Goal: Complete application form

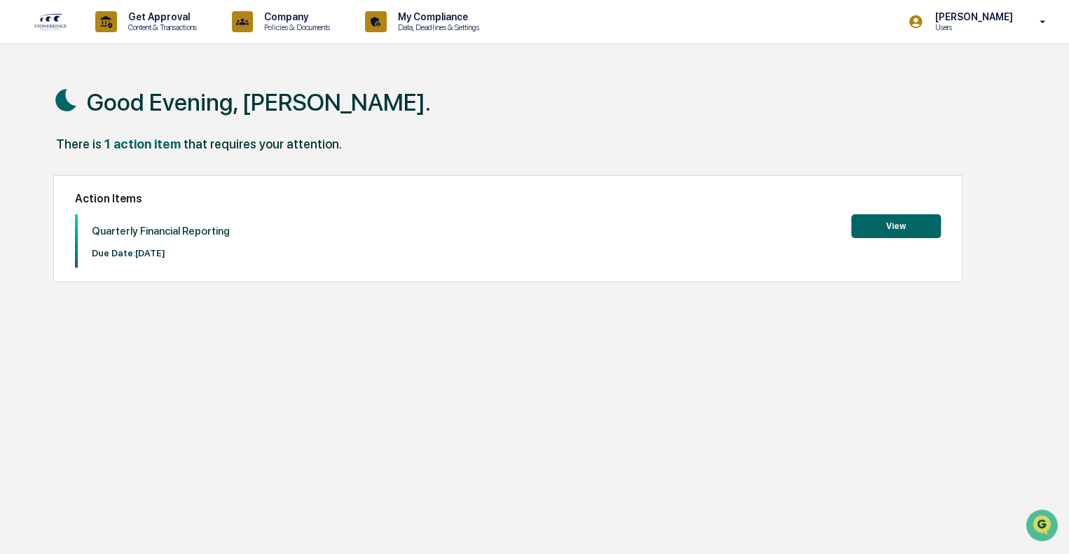
click at [910, 224] on button "View" at bounding box center [897, 226] width 90 height 24
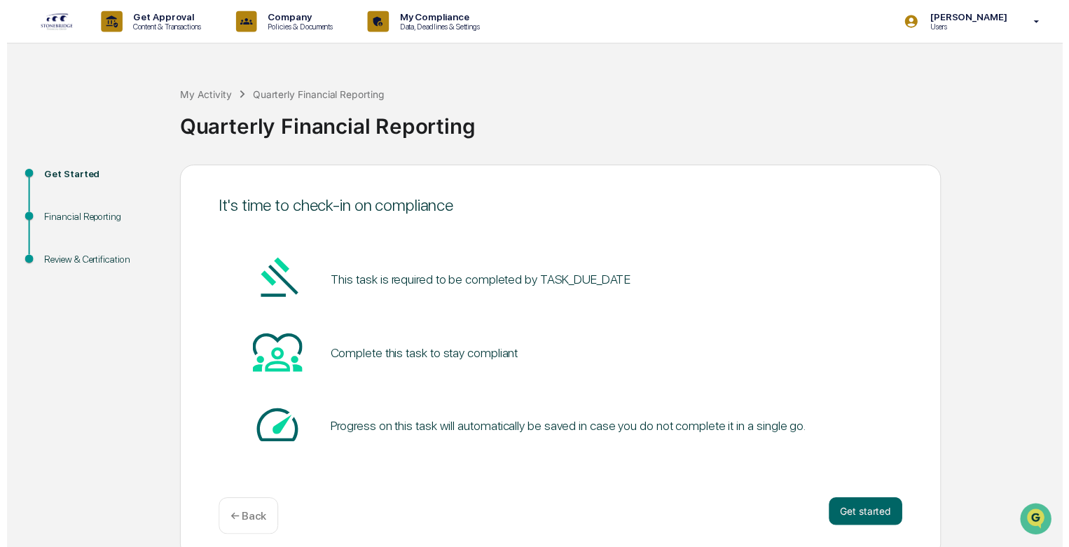
scroll to position [9, 0]
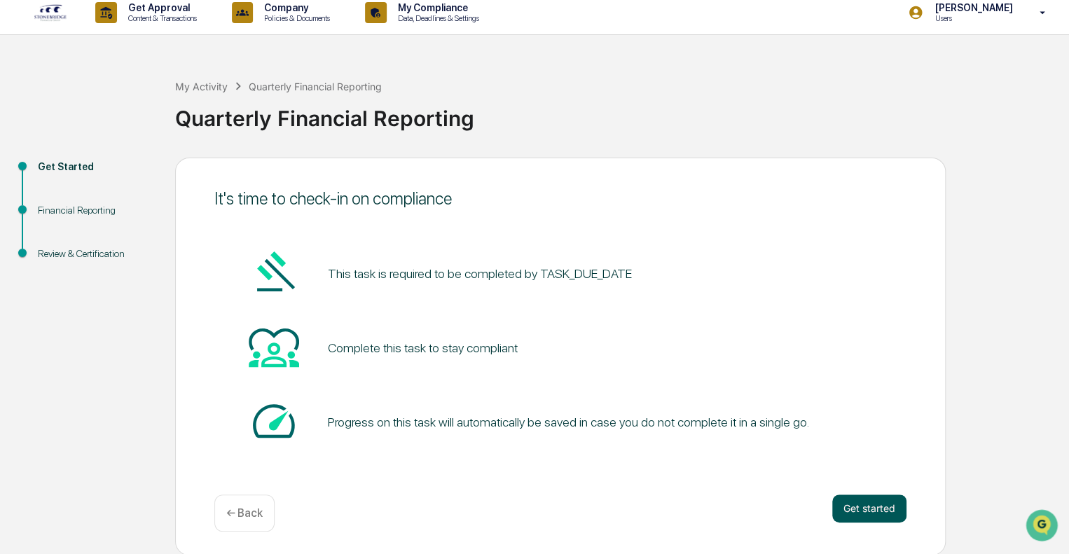
click at [856, 507] on button "Get started" at bounding box center [870, 509] width 74 height 28
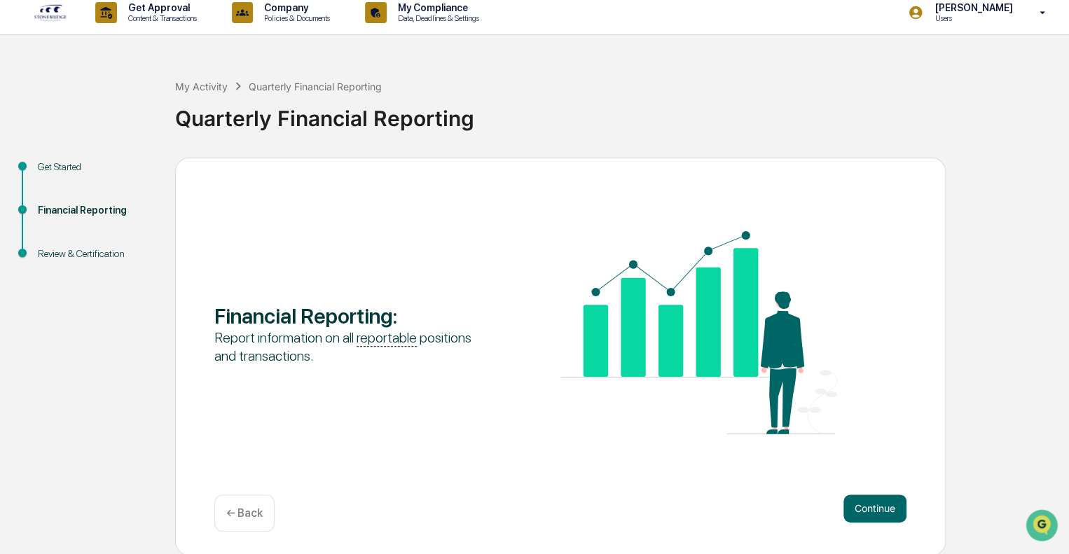
click at [856, 507] on button "Continue" at bounding box center [875, 509] width 63 height 28
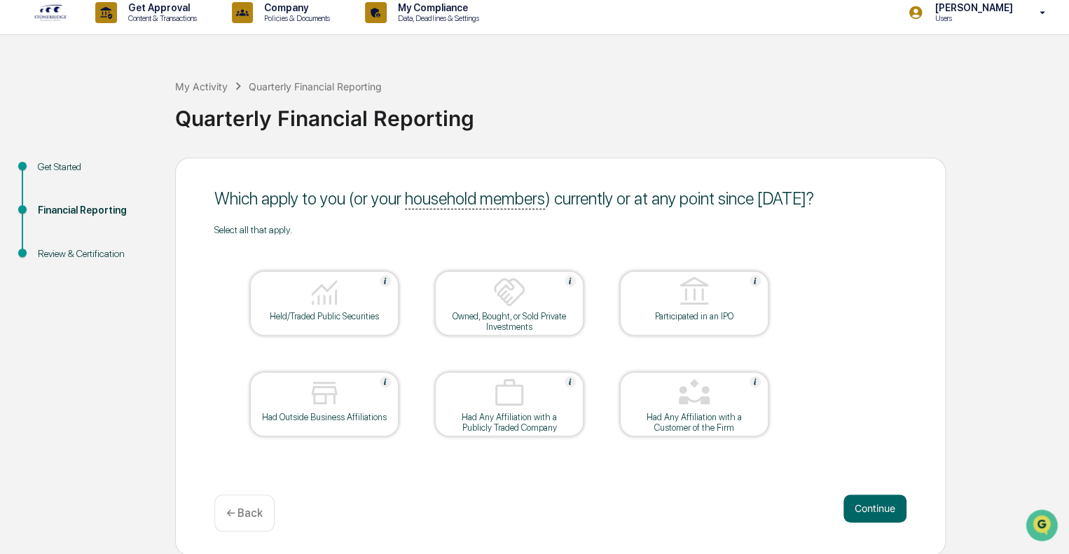
click at [330, 308] on img at bounding box center [325, 292] width 34 height 34
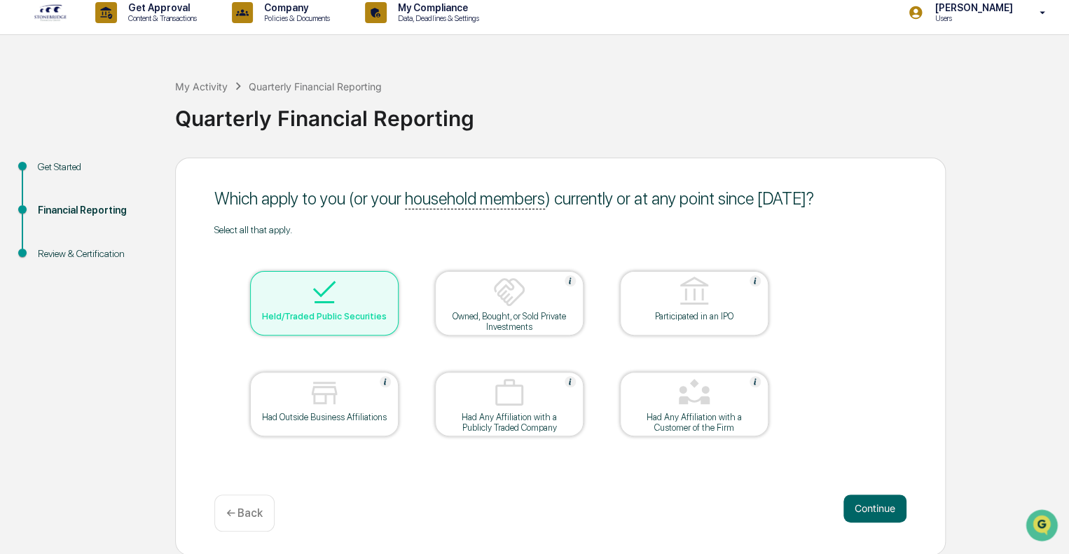
click at [341, 403] on div at bounding box center [324, 394] width 140 height 36
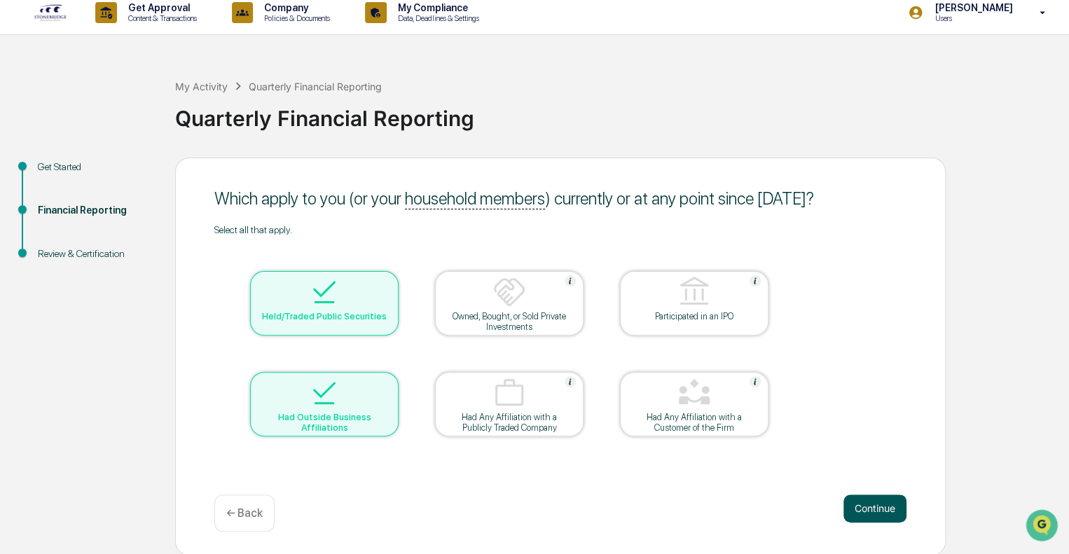
click at [882, 510] on button "Continue" at bounding box center [875, 509] width 63 height 28
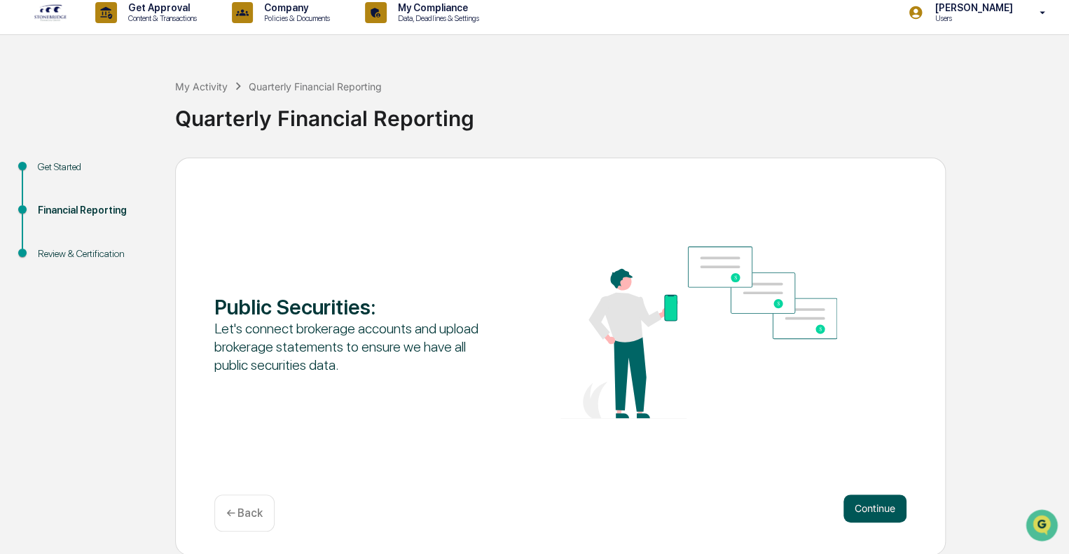
click at [860, 505] on button "Continue" at bounding box center [875, 509] width 63 height 28
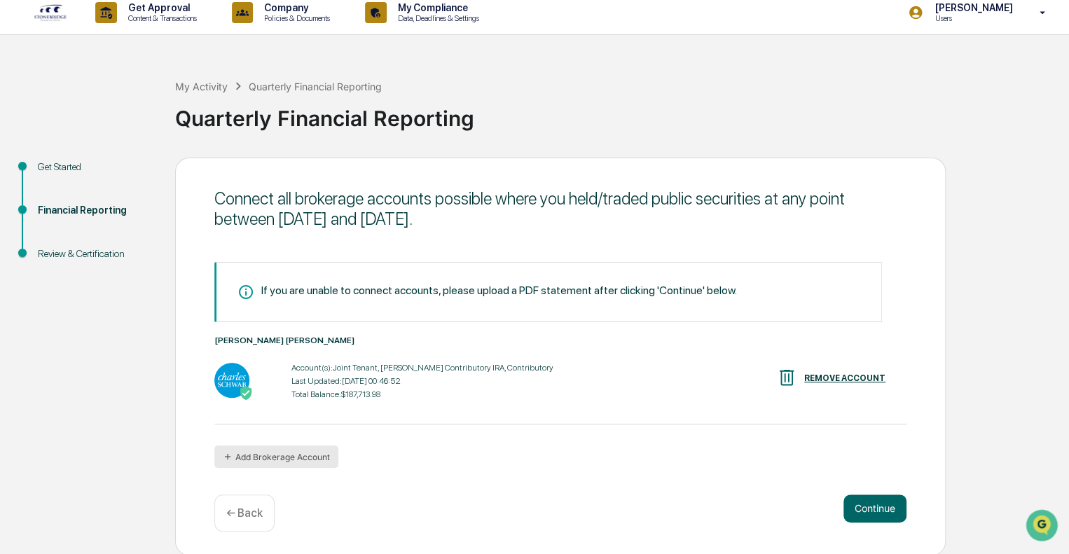
click at [306, 459] on button "Add Brokerage Account" at bounding box center [276, 457] width 124 height 22
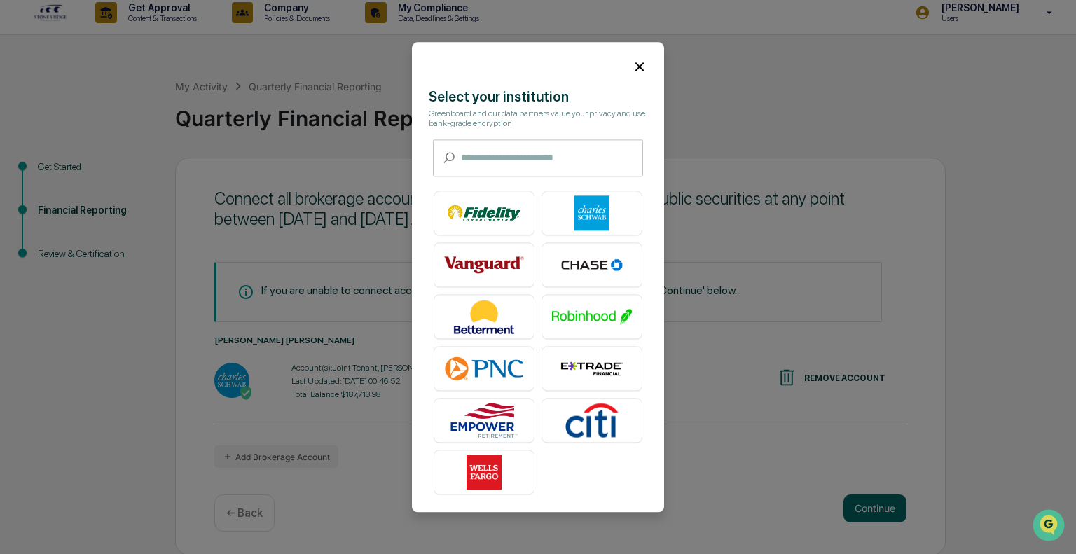
click at [632, 60] on icon at bounding box center [639, 66] width 15 height 15
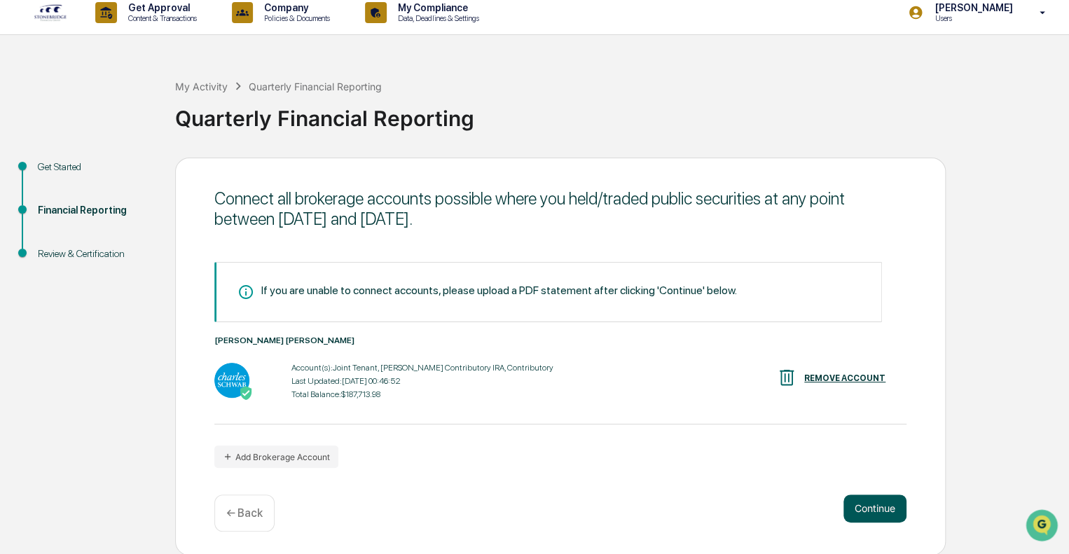
click at [880, 505] on button "Continue" at bounding box center [875, 509] width 63 height 28
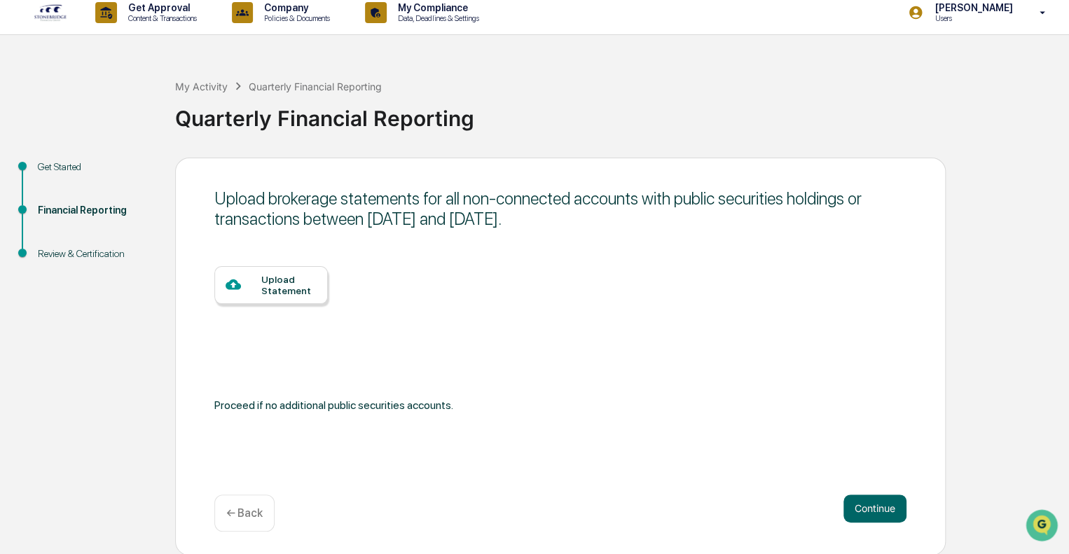
click at [269, 287] on div "Upload Statement" at bounding box center [288, 285] width 55 height 22
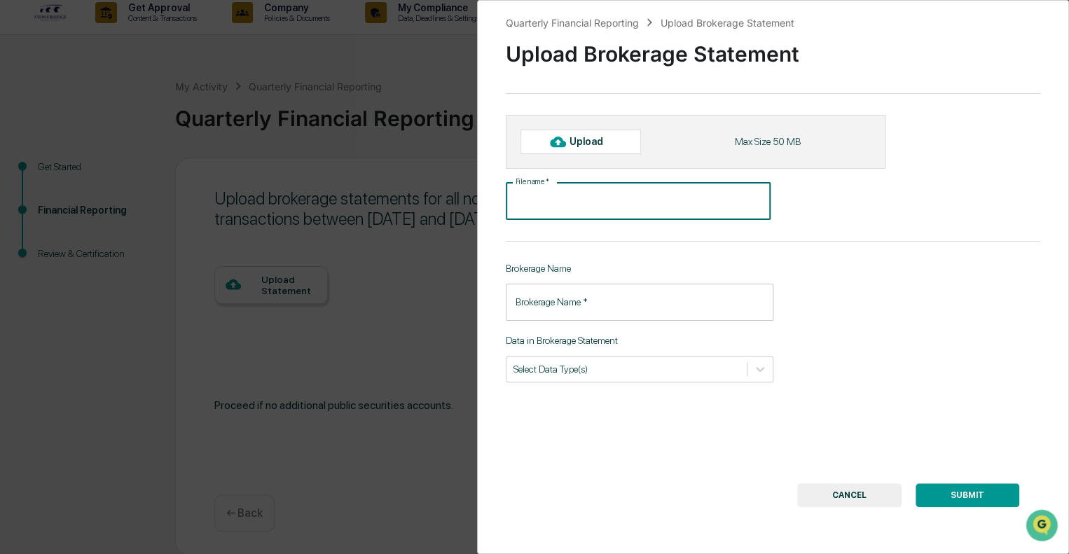
click at [599, 200] on input "File name   *" at bounding box center [638, 201] width 265 height 37
click at [552, 144] on icon at bounding box center [557, 142] width 15 height 11
type input "**********"
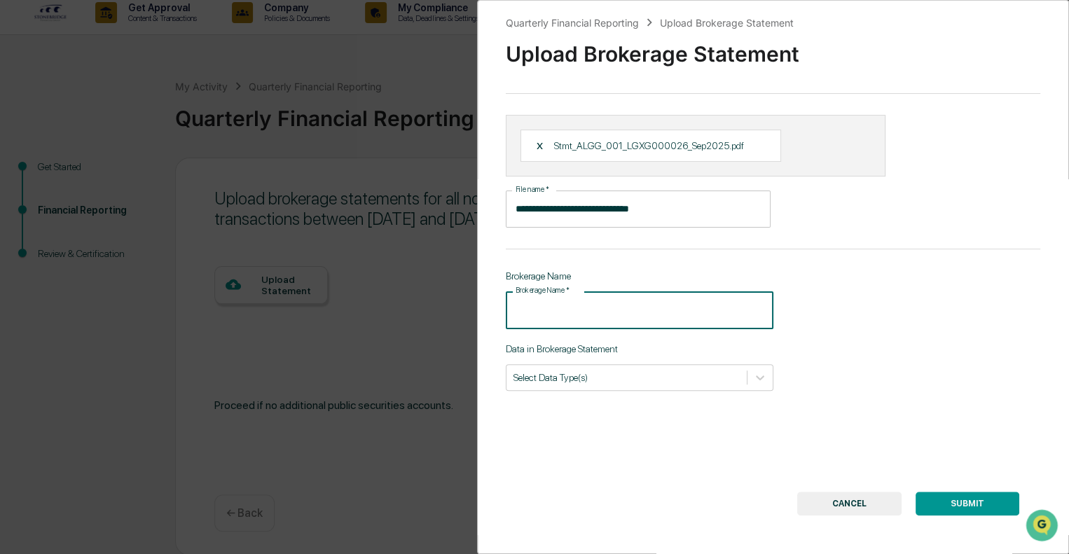
click at [571, 317] on input "Brokerage Name   *" at bounding box center [640, 310] width 268 height 37
type input "**********"
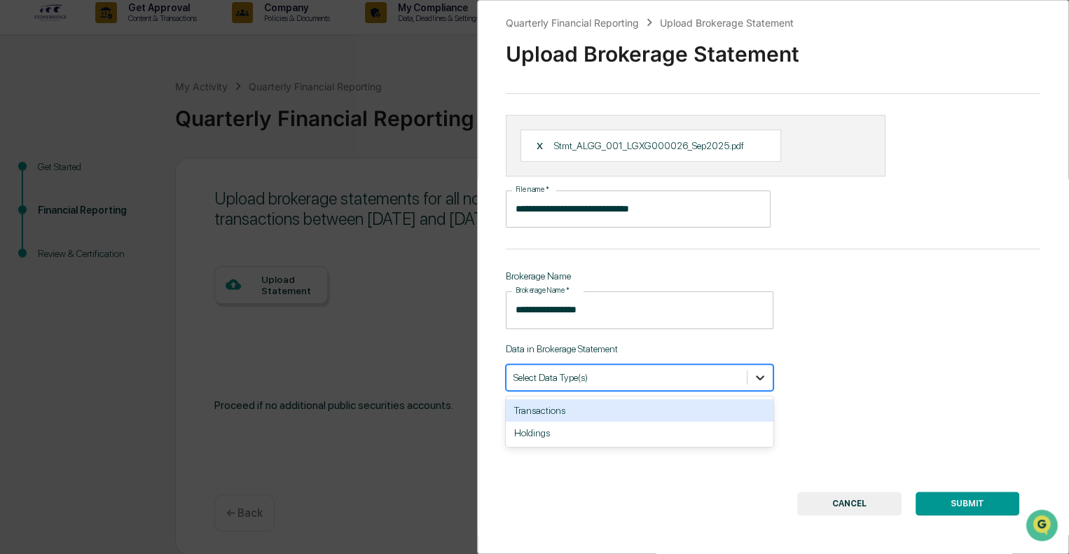
click at [754, 375] on icon at bounding box center [760, 378] width 14 height 14
click at [589, 404] on div "Transactions" at bounding box center [640, 410] width 268 height 22
click at [758, 383] on icon at bounding box center [760, 378] width 14 height 14
click at [756, 372] on icon at bounding box center [760, 378] width 14 height 14
click at [686, 417] on div "Holdings" at bounding box center [640, 410] width 268 height 22
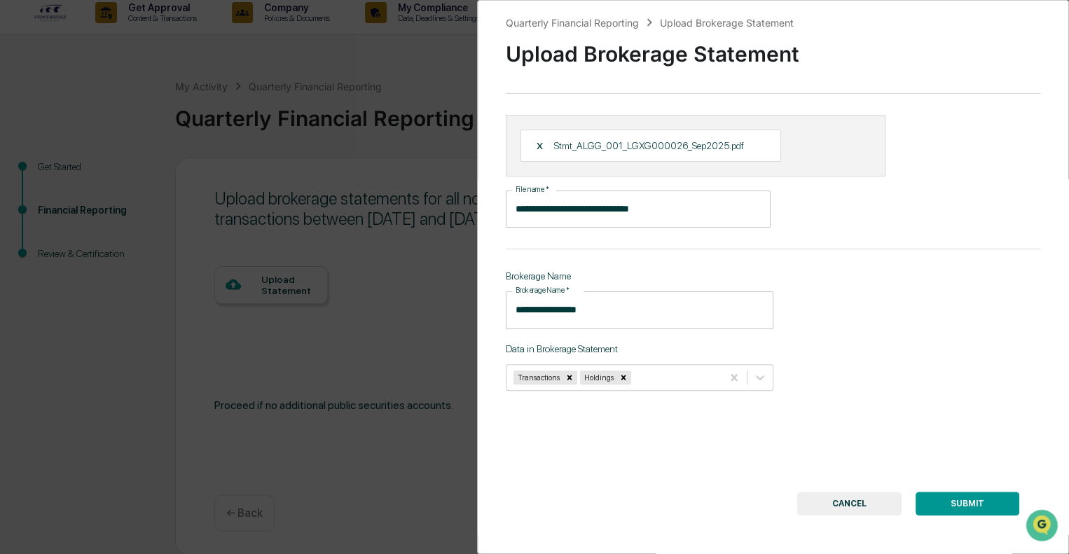
click at [950, 499] on button "SUBMIT" at bounding box center [968, 504] width 104 height 24
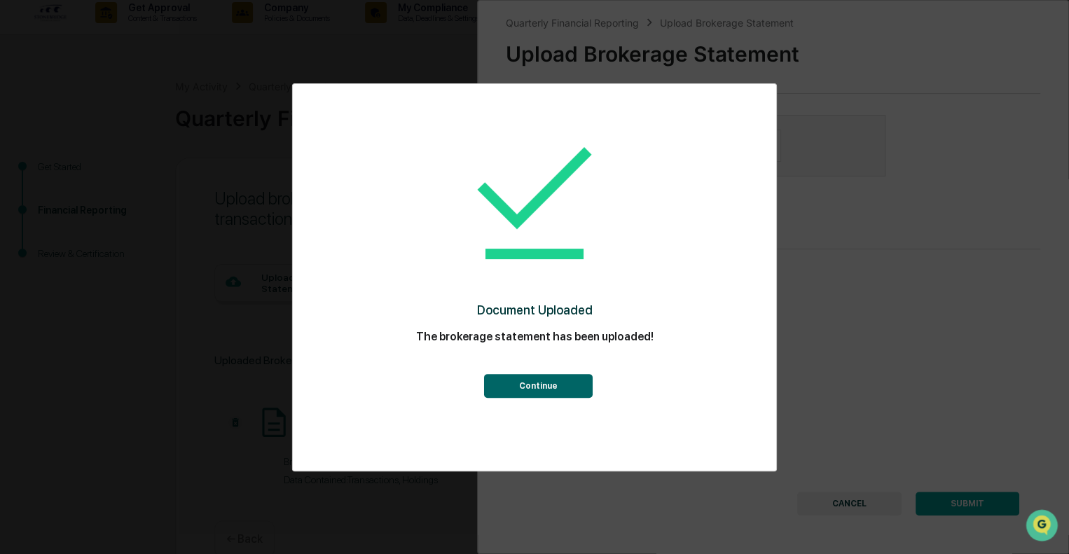
click at [550, 395] on button "Continue" at bounding box center [538, 386] width 109 height 24
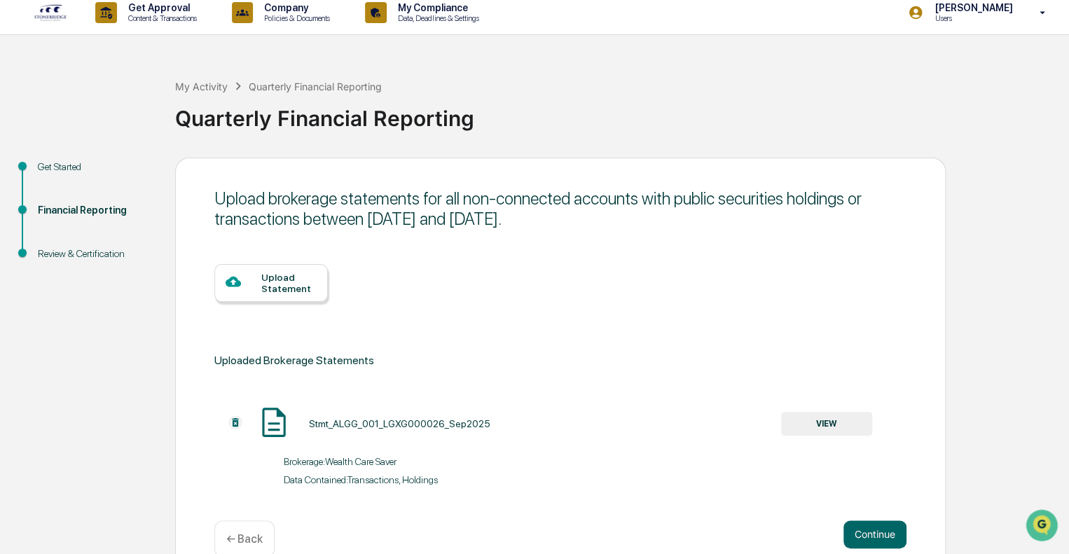
scroll to position [37, 0]
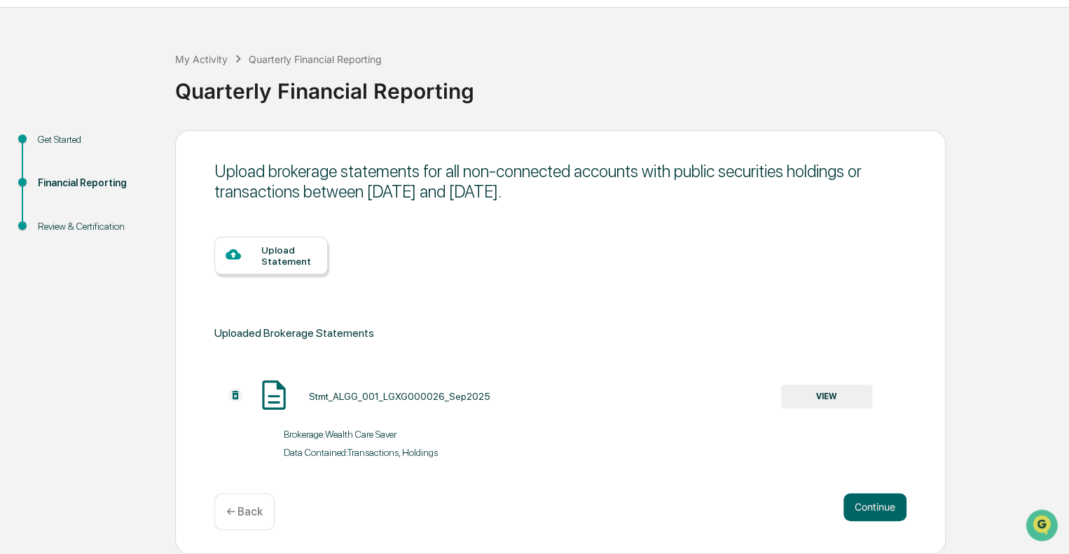
click at [245, 266] on div "Upload Statement" at bounding box center [271, 256] width 114 height 38
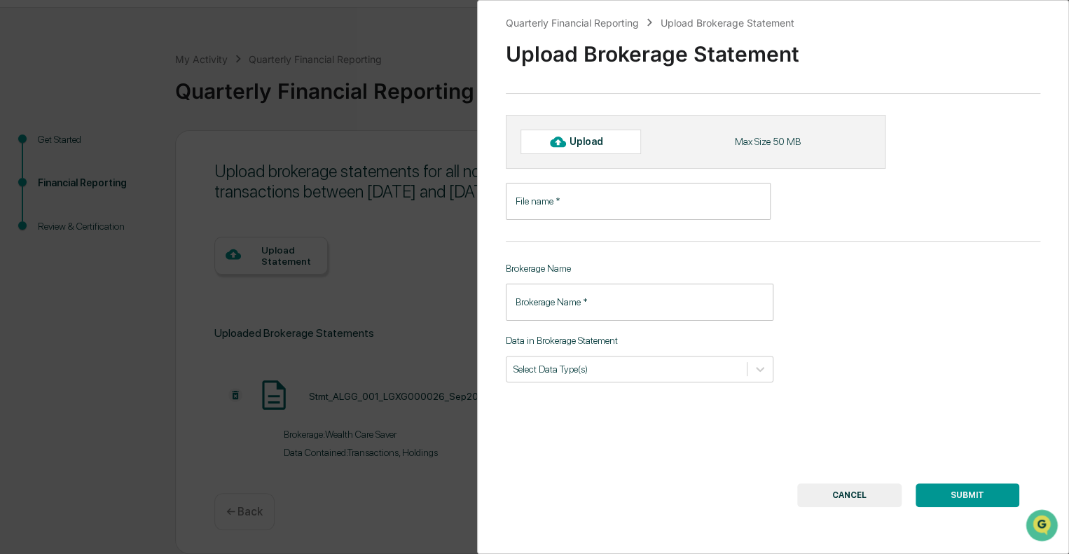
click at [833, 487] on button "CANCEL" at bounding box center [850, 496] width 104 height 24
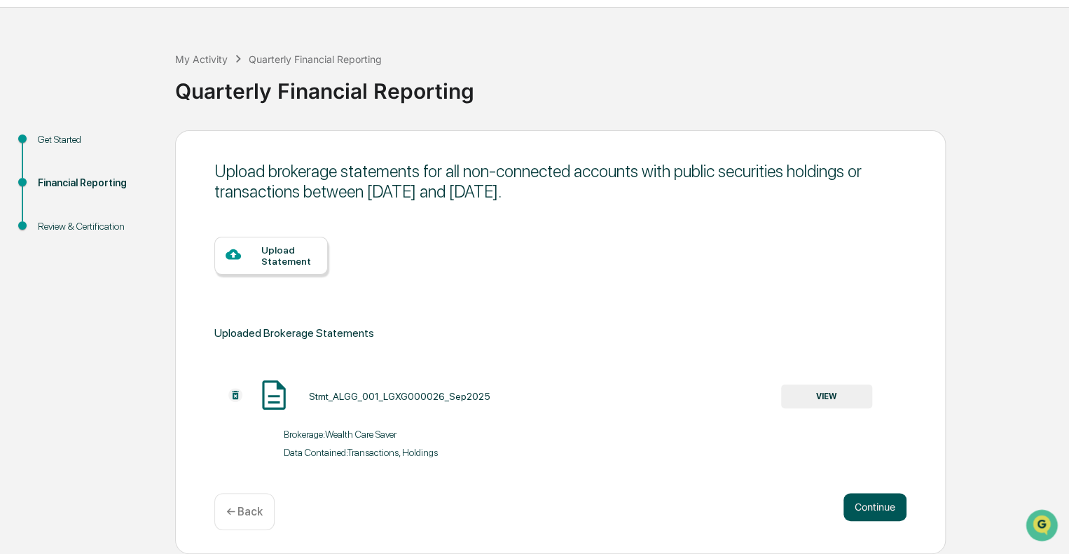
click at [870, 505] on button "Continue" at bounding box center [875, 507] width 63 height 28
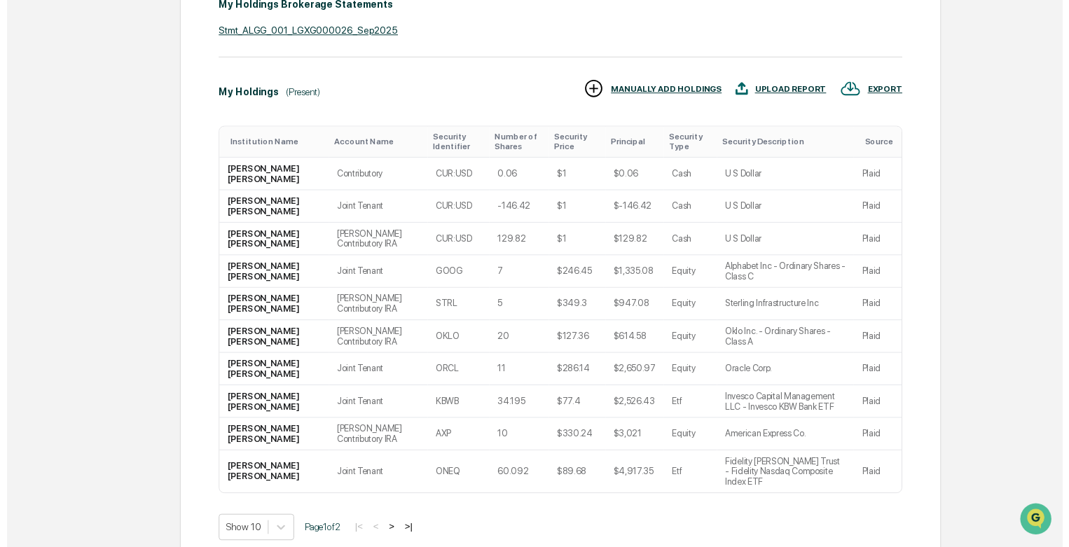
scroll to position [348, 0]
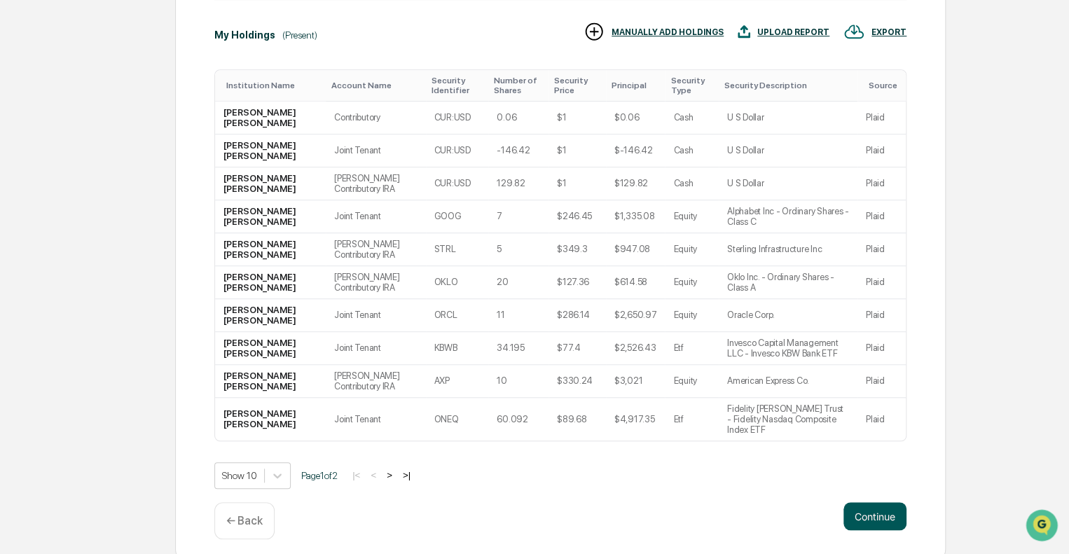
click at [878, 510] on button "Continue" at bounding box center [875, 517] width 63 height 28
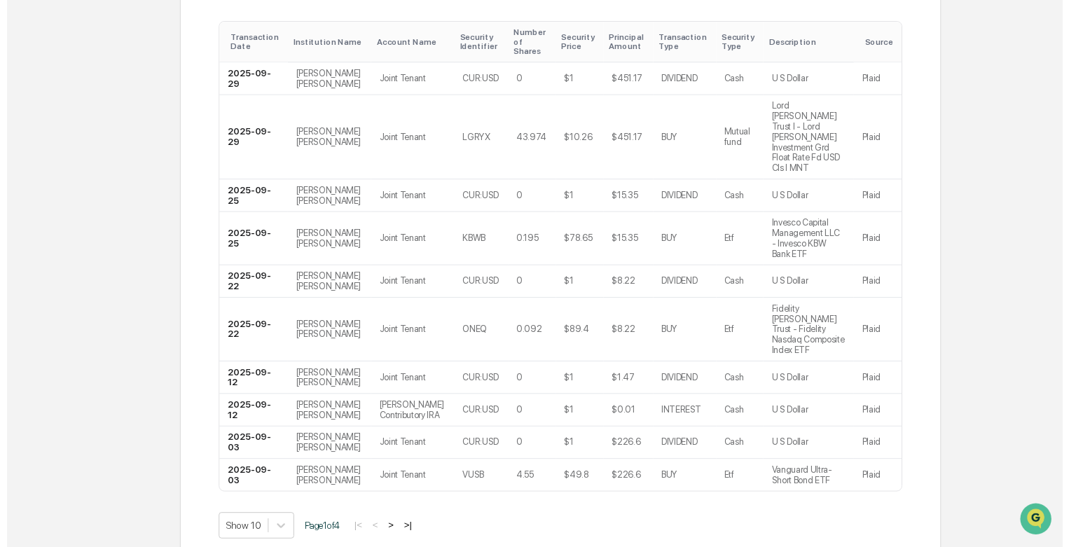
scroll to position [390, 0]
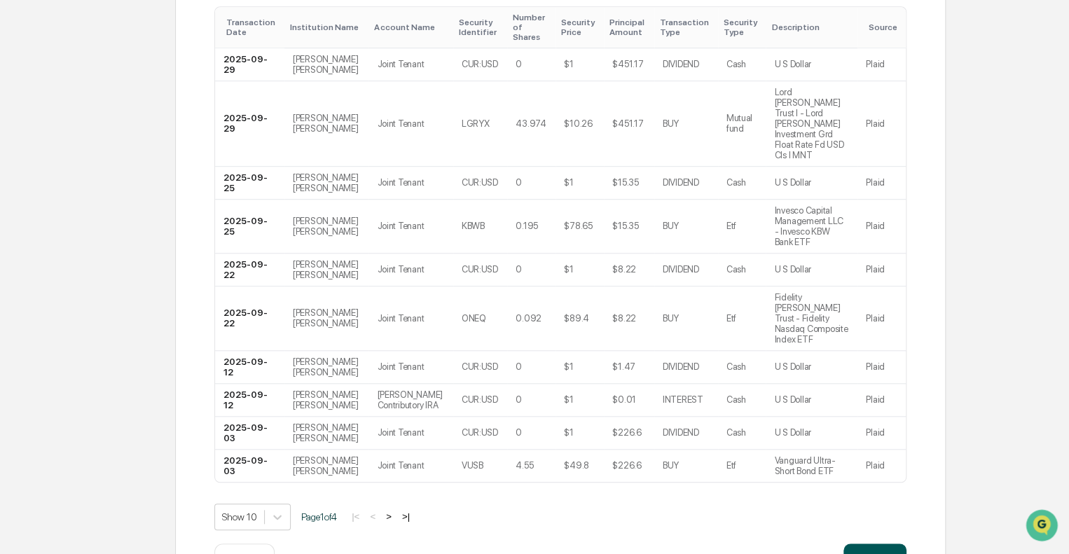
click at [877, 544] on button "Continue" at bounding box center [875, 558] width 63 height 28
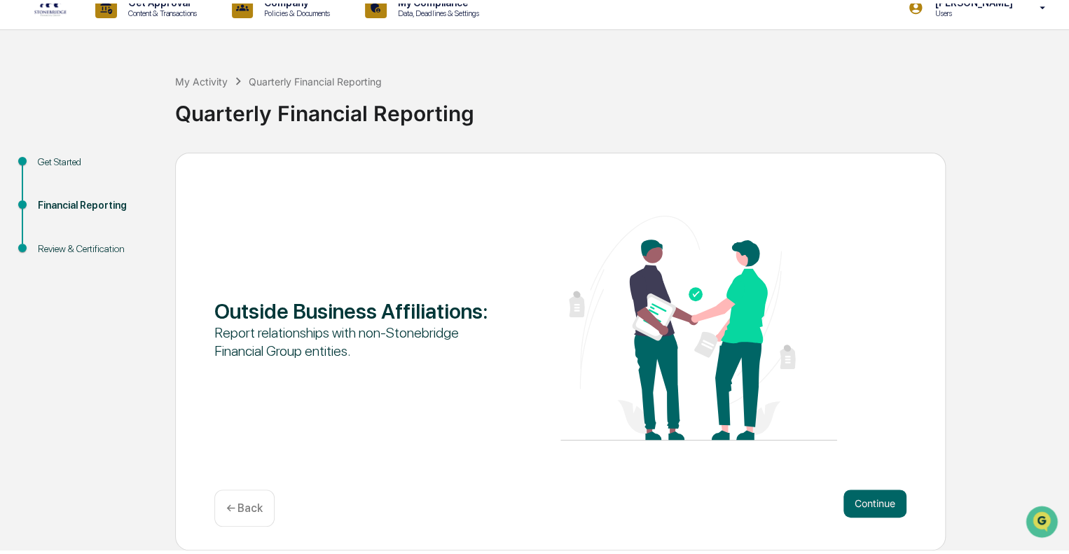
scroll to position [9, 0]
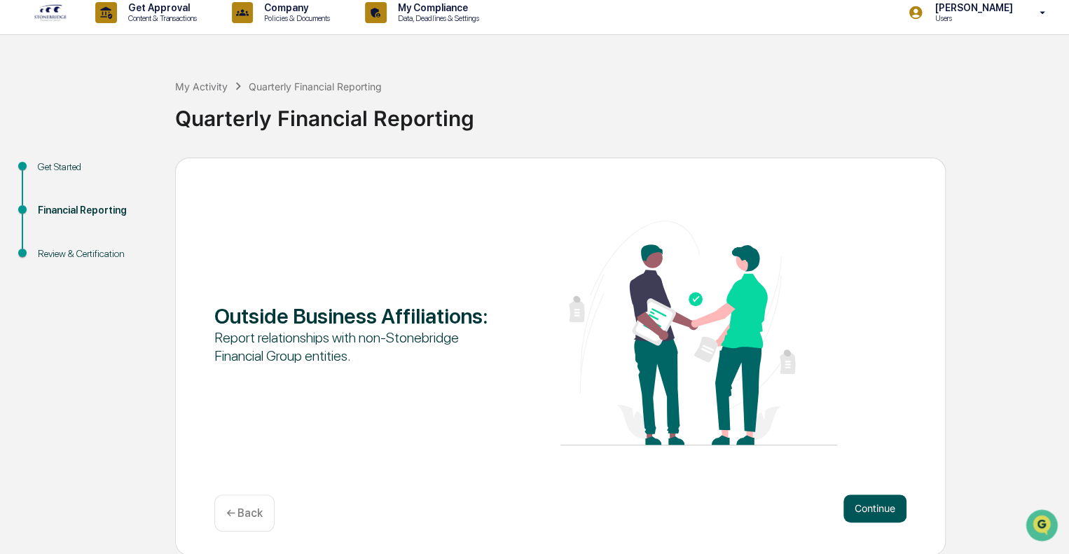
click at [875, 507] on button "Continue" at bounding box center [875, 509] width 63 height 28
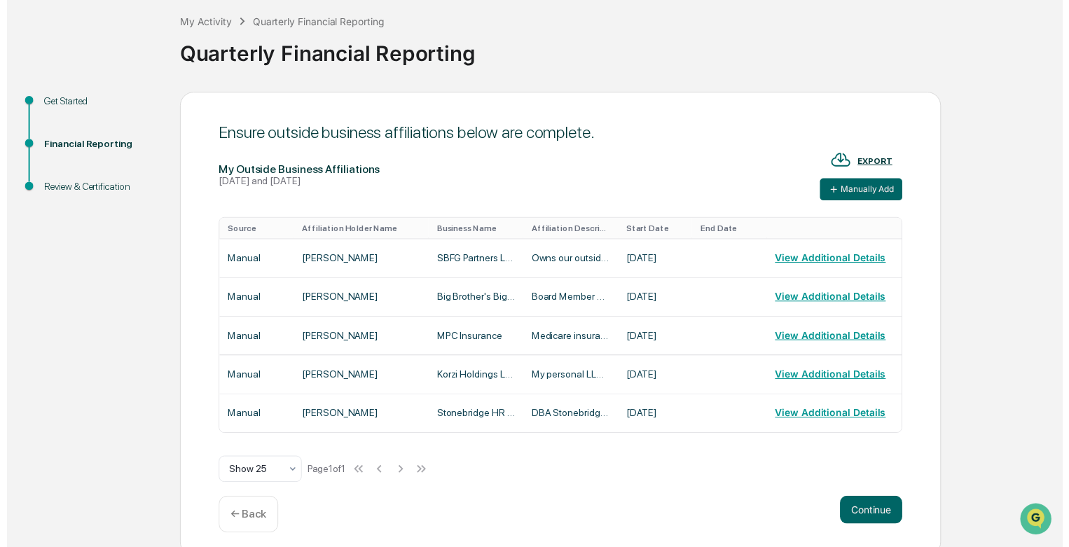
scroll to position [82, 0]
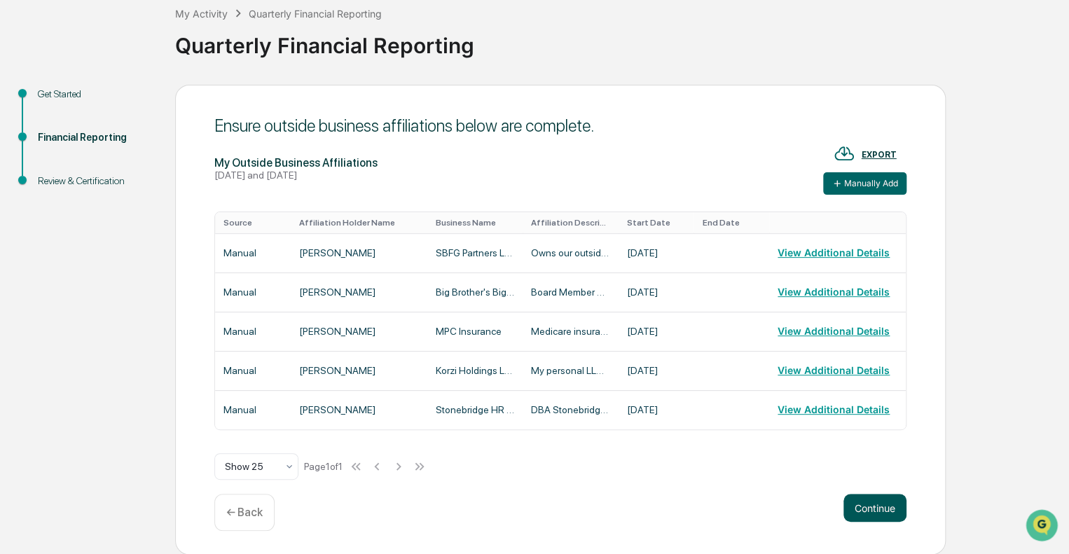
click at [888, 498] on button "Continue" at bounding box center [875, 508] width 63 height 28
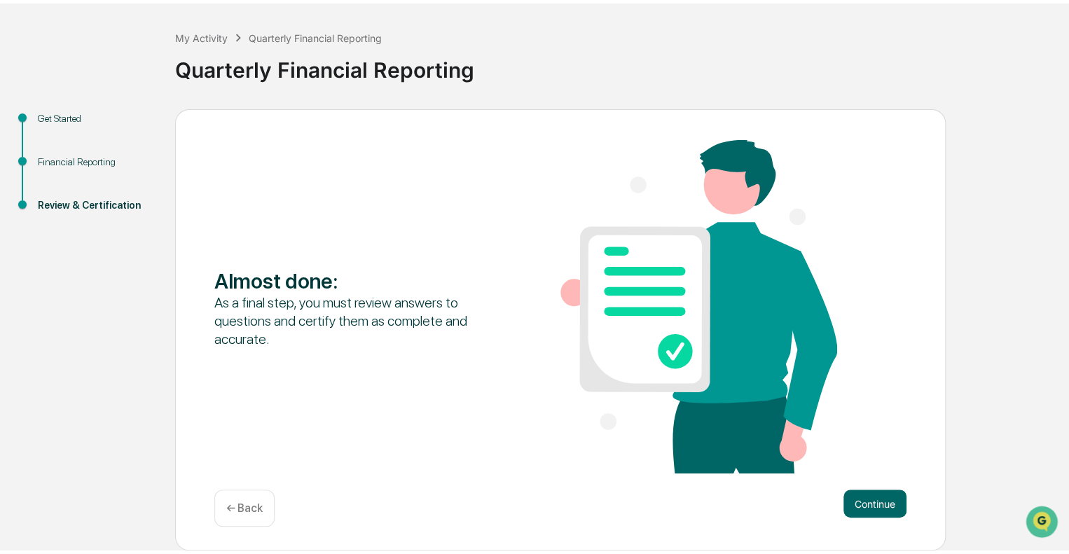
scroll to position [53, 0]
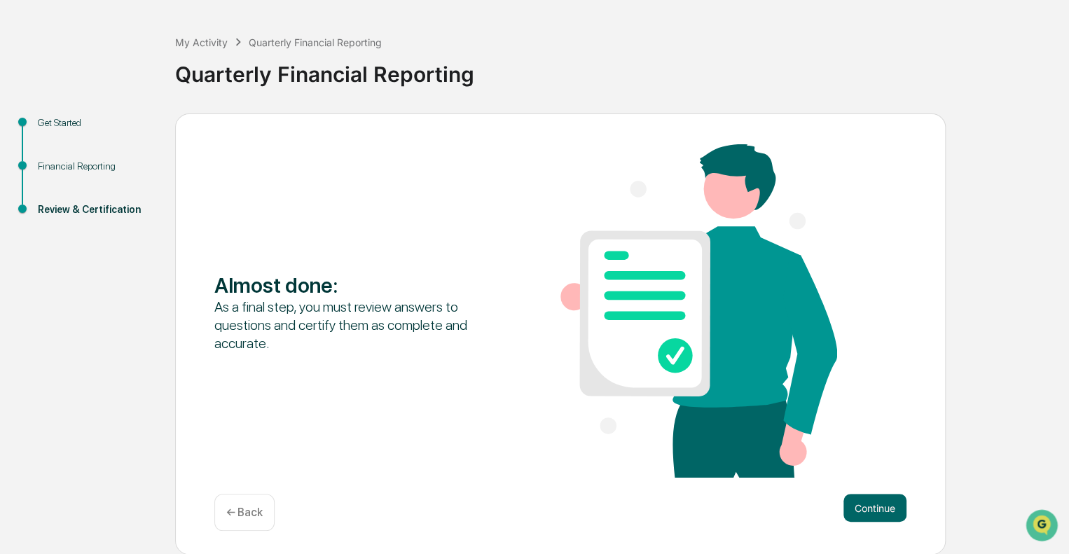
click at [888, 498] on button "Continue" at bounding box center [875, 508] width 63 height 28
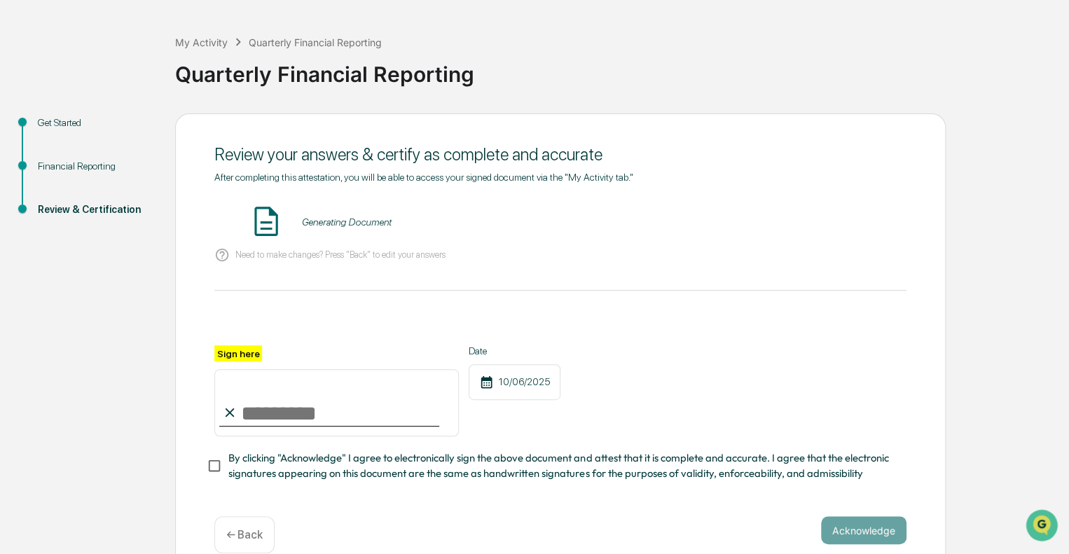
click at [317, 421] on input "Sign here" at bounding box center [336, 402] width 245 height 67
type input "**********"
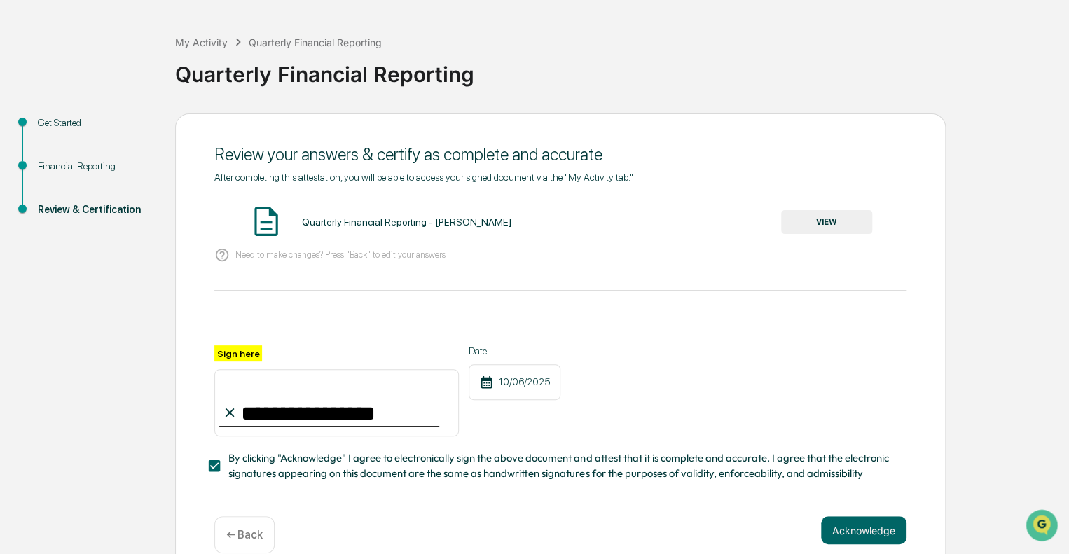
click at [852, 518] on div "**********" at bounding box center [560, 346] width 771 height 465
click at [859, 538] on button "Acknowledge" at bounding box center [864, 531] width 86 height 28
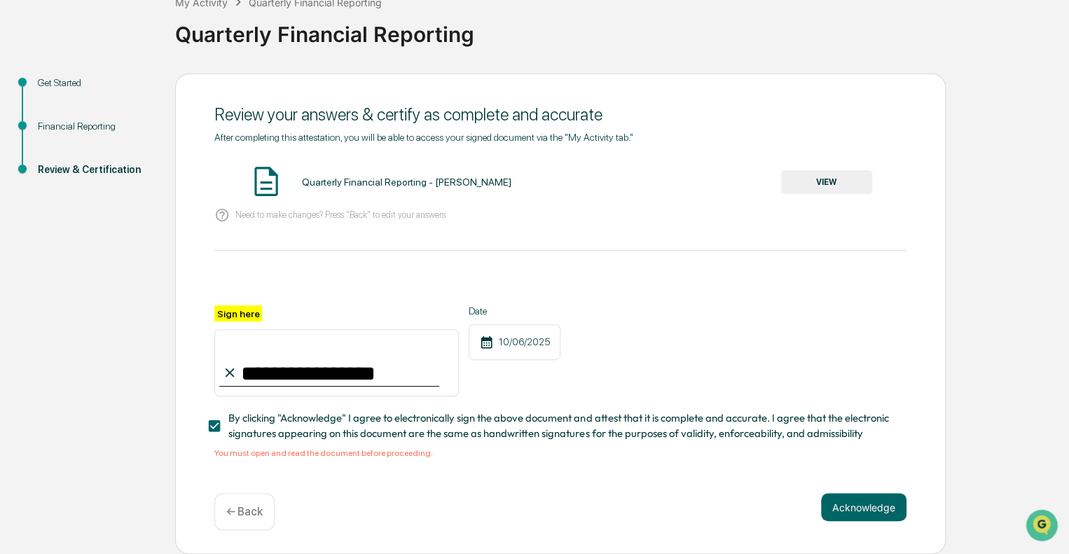
click at [385, 177] on div "Quarterly Financial Reporting - [PERSON_NAME]" at bounding box center [406, 182] width 210 height 11
click at [823, 187] on button "VIEW" at bounding box center [826, 182] width 91 height 24
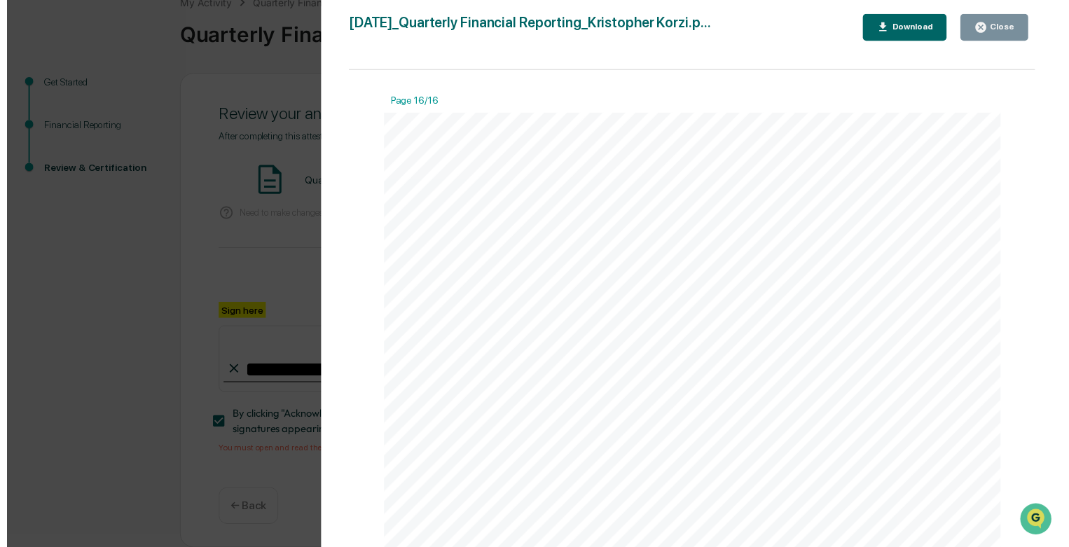
scroll to position [10375, 0]
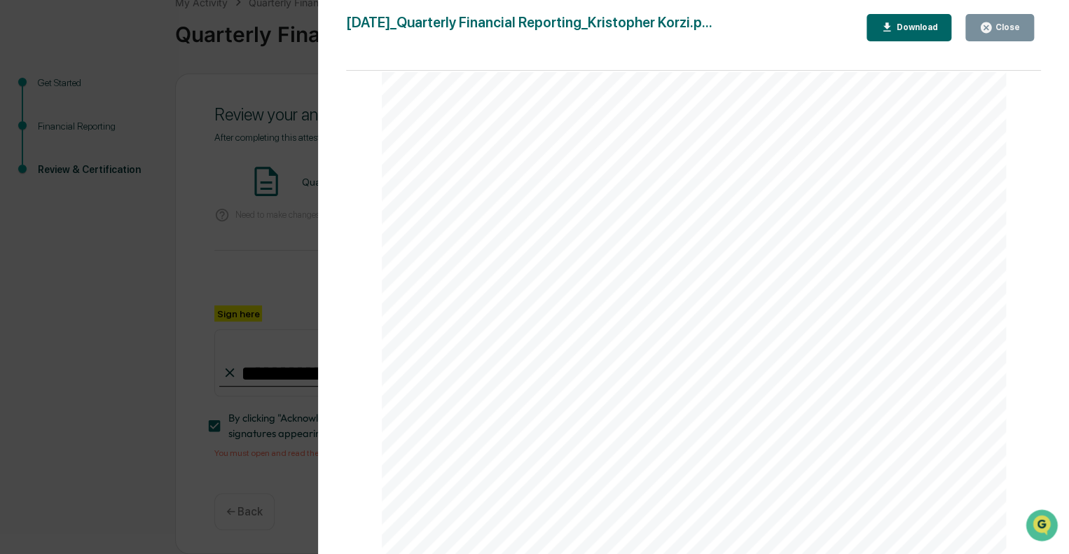
click at [9, 299] on div "Version History [DATE] 10:37 PM [PERSON_NAME] [DATE]_Quarterly Financial Report…" at bounding box center [534, 277] width 1069 height 554
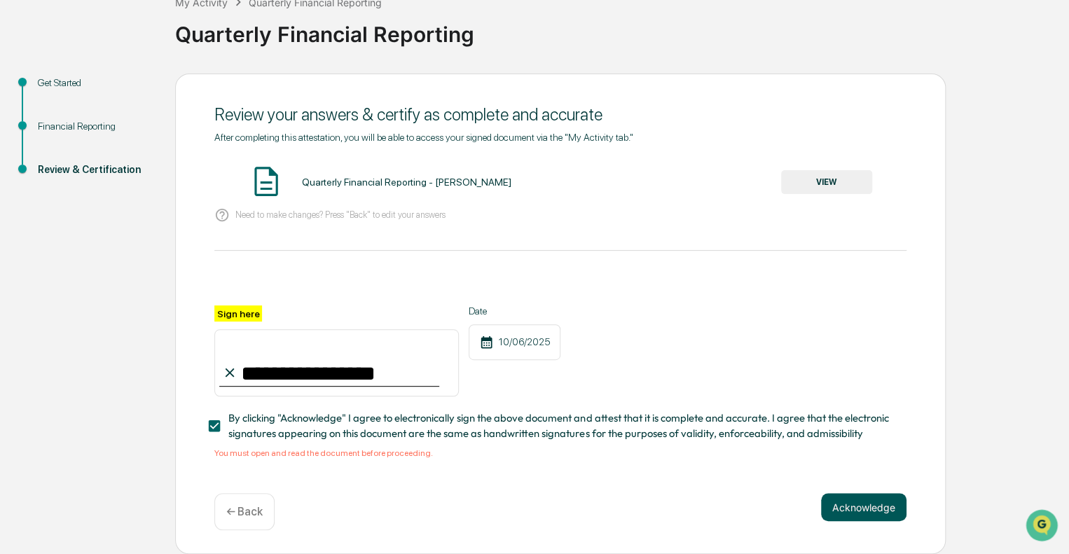
click at [856, 514] on button "Acknowledge" at bounding box center [864, 507] width 86 height 28
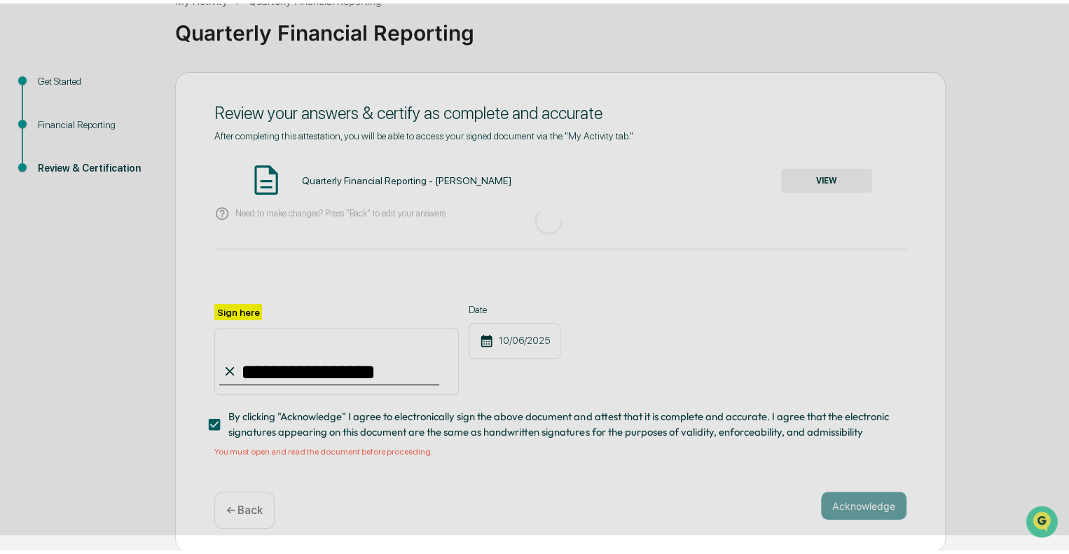
scroll to position [9, 0]
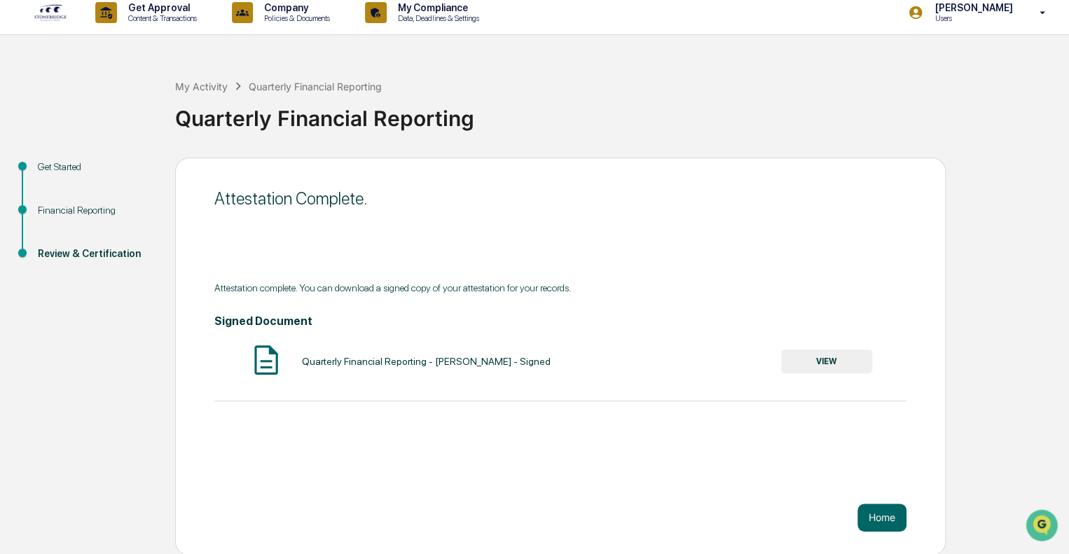
click at [830, 348] on div "Quarterly Financial Reporting - [PERSON_NAME] - Signed VIEW" at bounding box center [560, 361] width 692 height 37
click at [805, 369] on button "VIEW" at bounding box center [826, 362] width 91 height 24
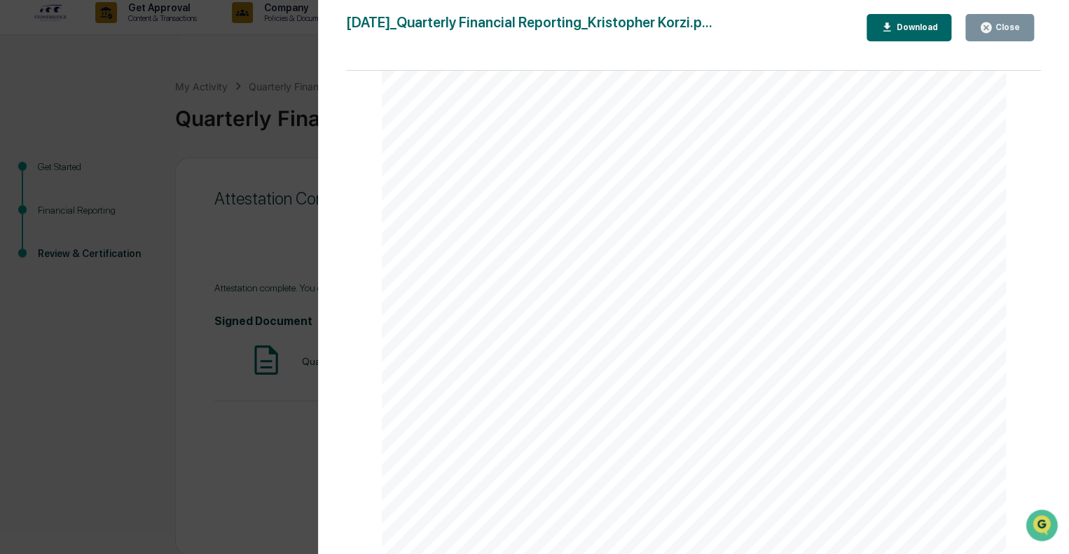
scroll to position [11230, 0]
click at [885, 157] on div "By clicking "Acknowledge" I agree to electronically sign the above document and…" at bounding box center [694, 150] width 625 height 809
click at [1002, 27] on div "Close" at bounding box center [1006, 27] width 27 height 10
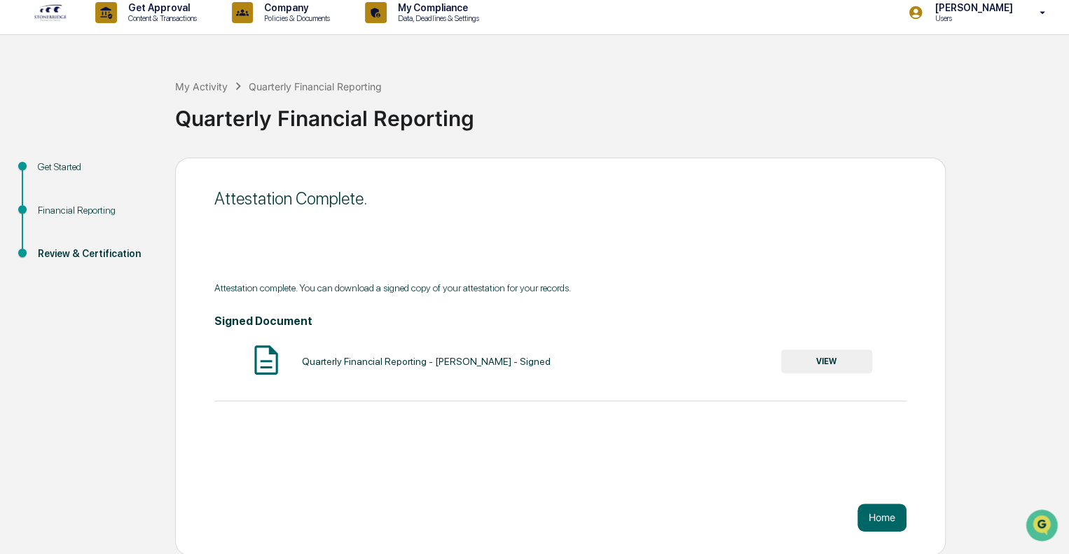
scroll to position [0, 0]
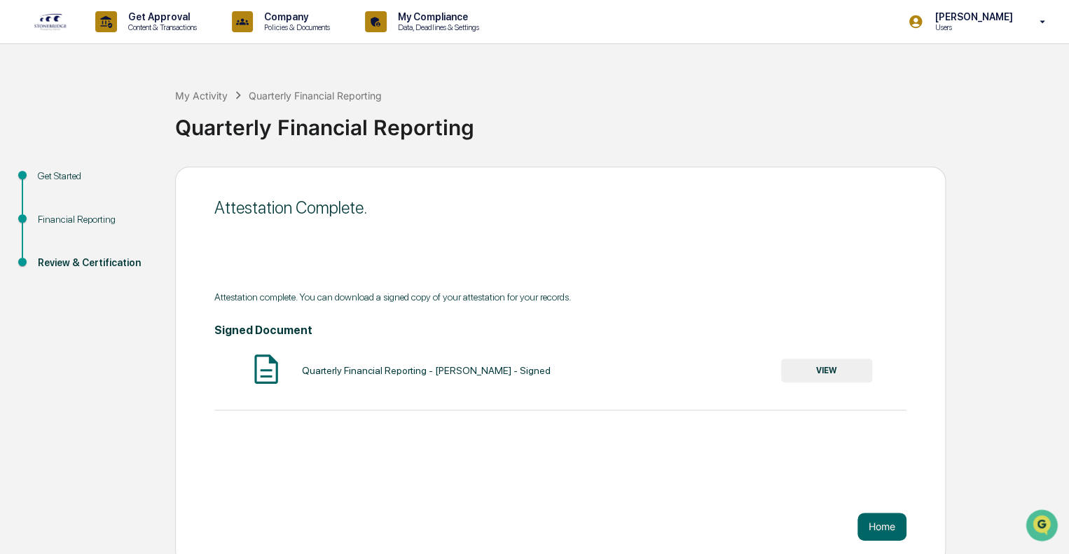
click at [52, 24] on img at bounding box center [51, 22] width 34 height 18
